Goal: Information Seeking & Learning: Understand process/instructions

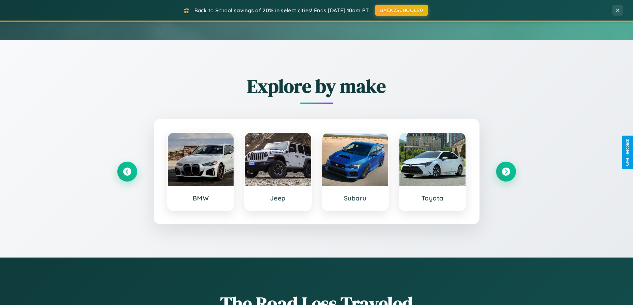
scroll to position [286, 0]
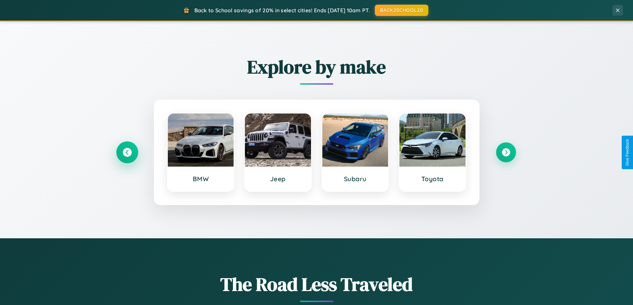
click at [127, 153] on icon at bounding box center [127, 152] width 9 height 9
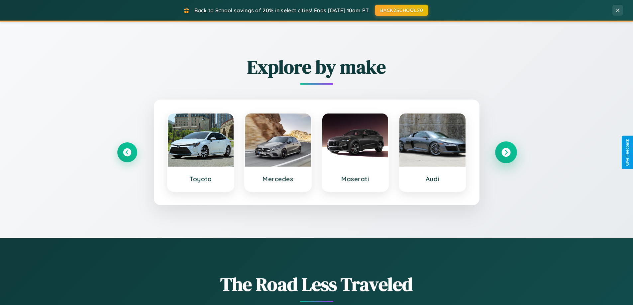
click at [506, 153] on icon at bounding box center [505, 152] width 9 height 9
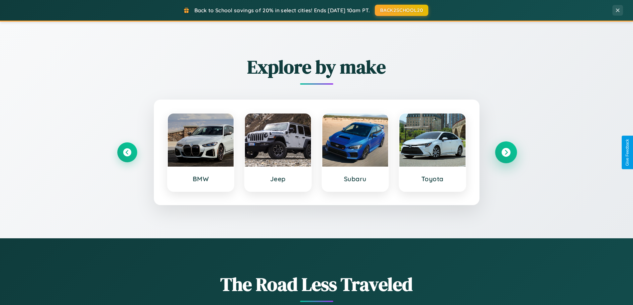
click at [506, 153] on icon at bounding box center [505, 152] width 9 height 9
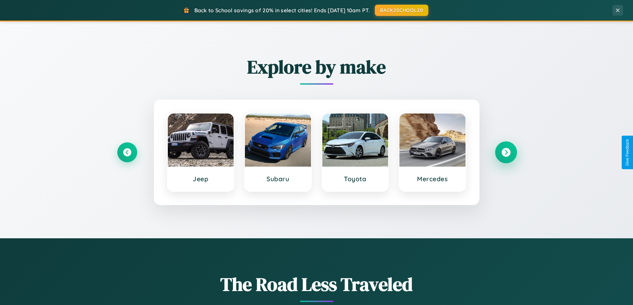
click at [506, 153] on icon at bounding box center [505, 152] width 9 height 9
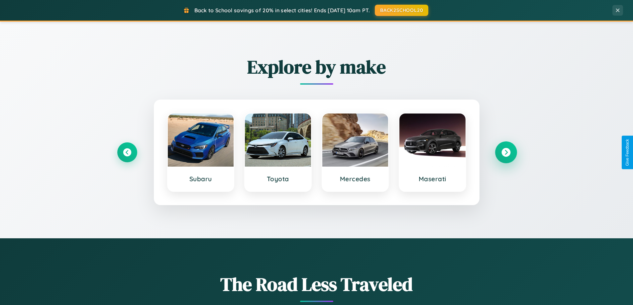
click at [506, 153] on icon at bounding box center [505, 152] width 9 height 9
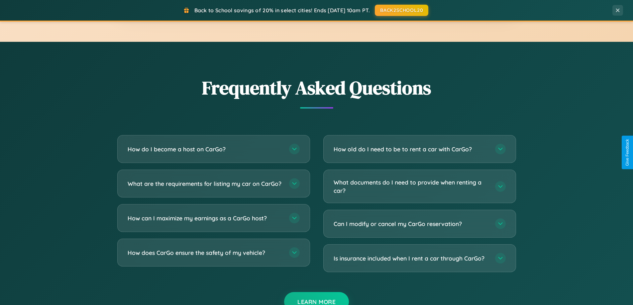
scroll to position [1279, 0]
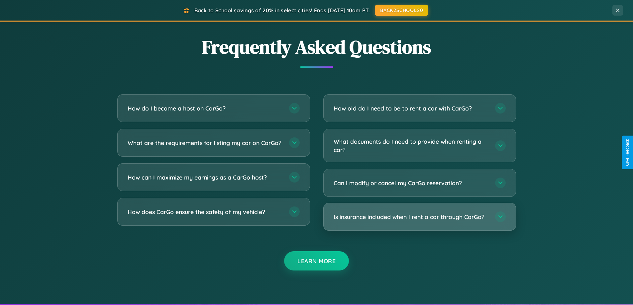
click at [419, 217] on h3 "Is insurance included when I rent a car through CarGo?" at bounding box center [411, 217] width 155 height 8
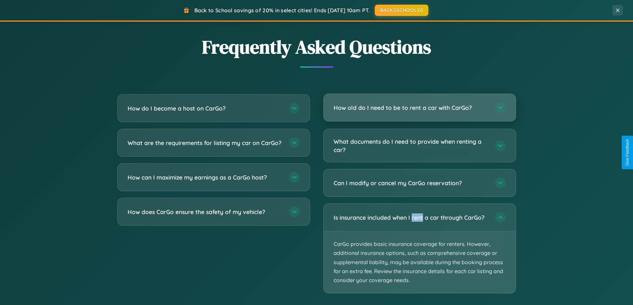
click at [419, 108] on h3 "How old do I need to be to rent a car with CarGo?" at bounding box center [411, 108] width 155 height 8
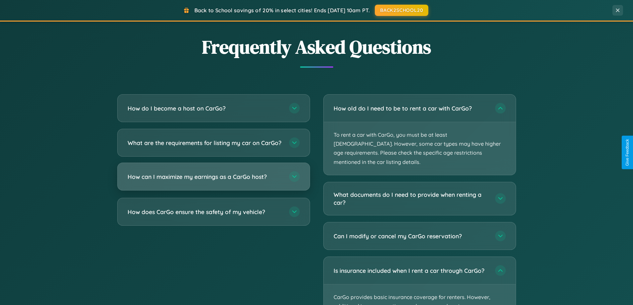
click at [213, 181] on h3 "How can I maximize my earnings as a CarGo host?" at bounding box center [205, 177] width 155 height 8
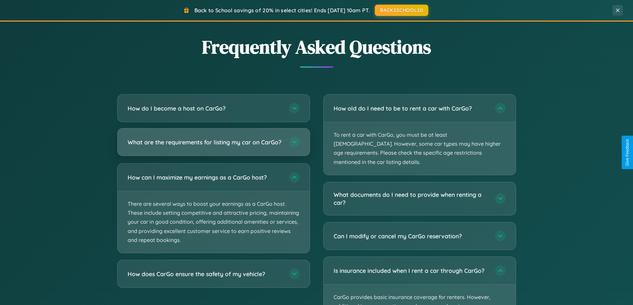
click at [213, 146] on h3 "What are the requirements for listing my car on CarGo?" at bounding box center [205, 142] width 155 height 8
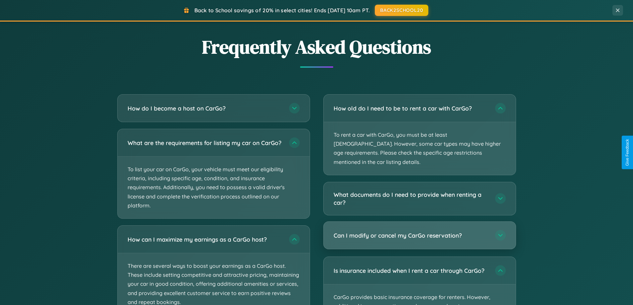
click at [419, 232] on h3 "Can I modify or cancel my CarGo reservation?" at bounding box center [411, 236] width 155 height 8
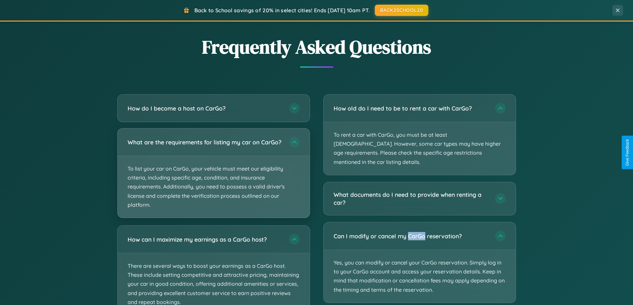
click at [213, 176] on p "To list your car on CarGo, your vehicle must meet our eligibility criteria, inc…" at bounding box center [214, 187] width 192 height 62
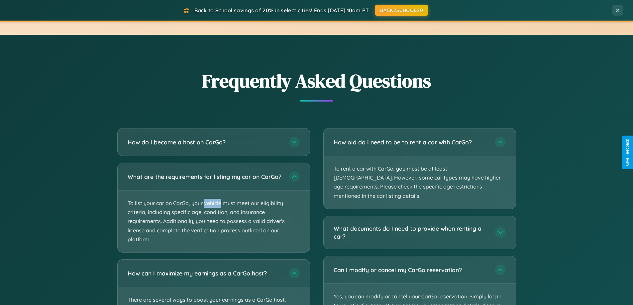
scroll to position [0, 0]
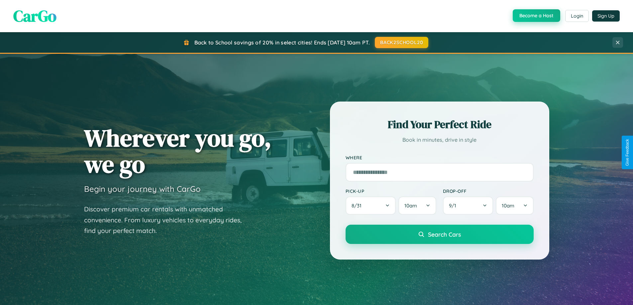
click at [536, 16] on button "Become a Host" at bounding box center [537, 15] width 48 height 13
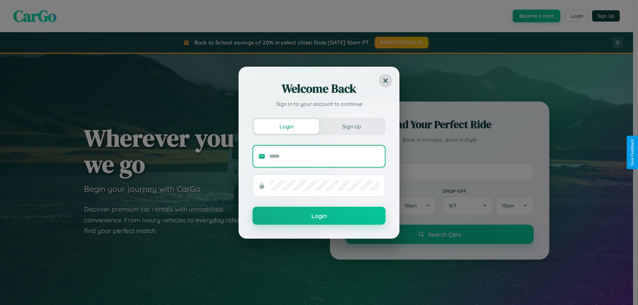
click at [324, 156] on input "text" at bounding box center [324, 156] width 110 height 11
type input "**********"
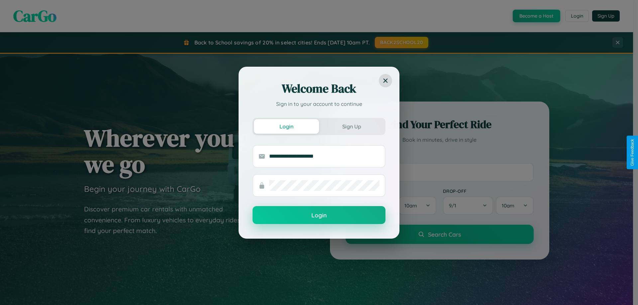
click at [319, 216] on button "Login" at bounding box center [319, 215] width 133 height 18
